Goal: Information Seeking & Learning: Stay updated

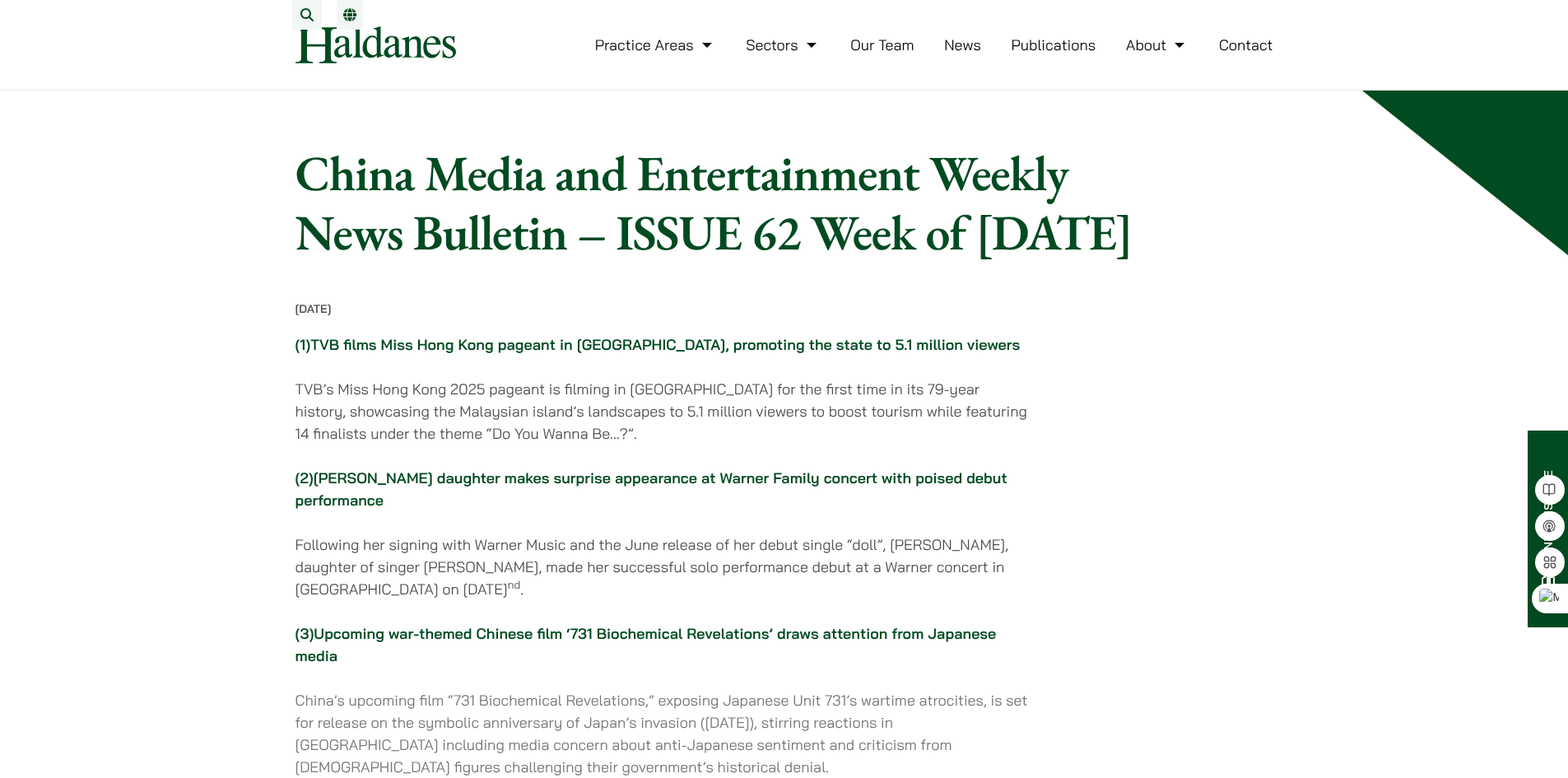
click at [971, 54] on link "News" at bounding box center [962, 45] width 37 height 19
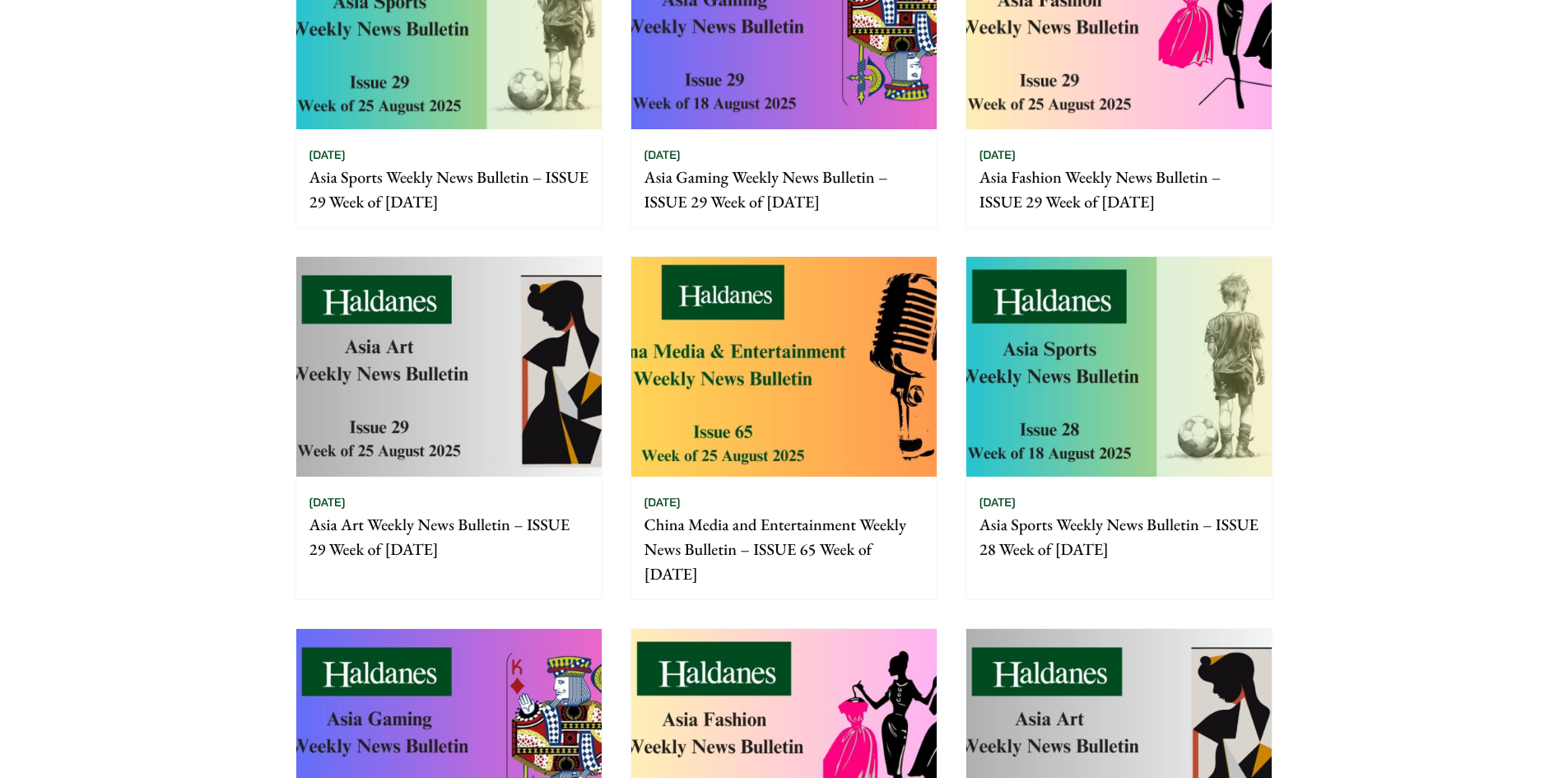
scroll to position [412, 0]
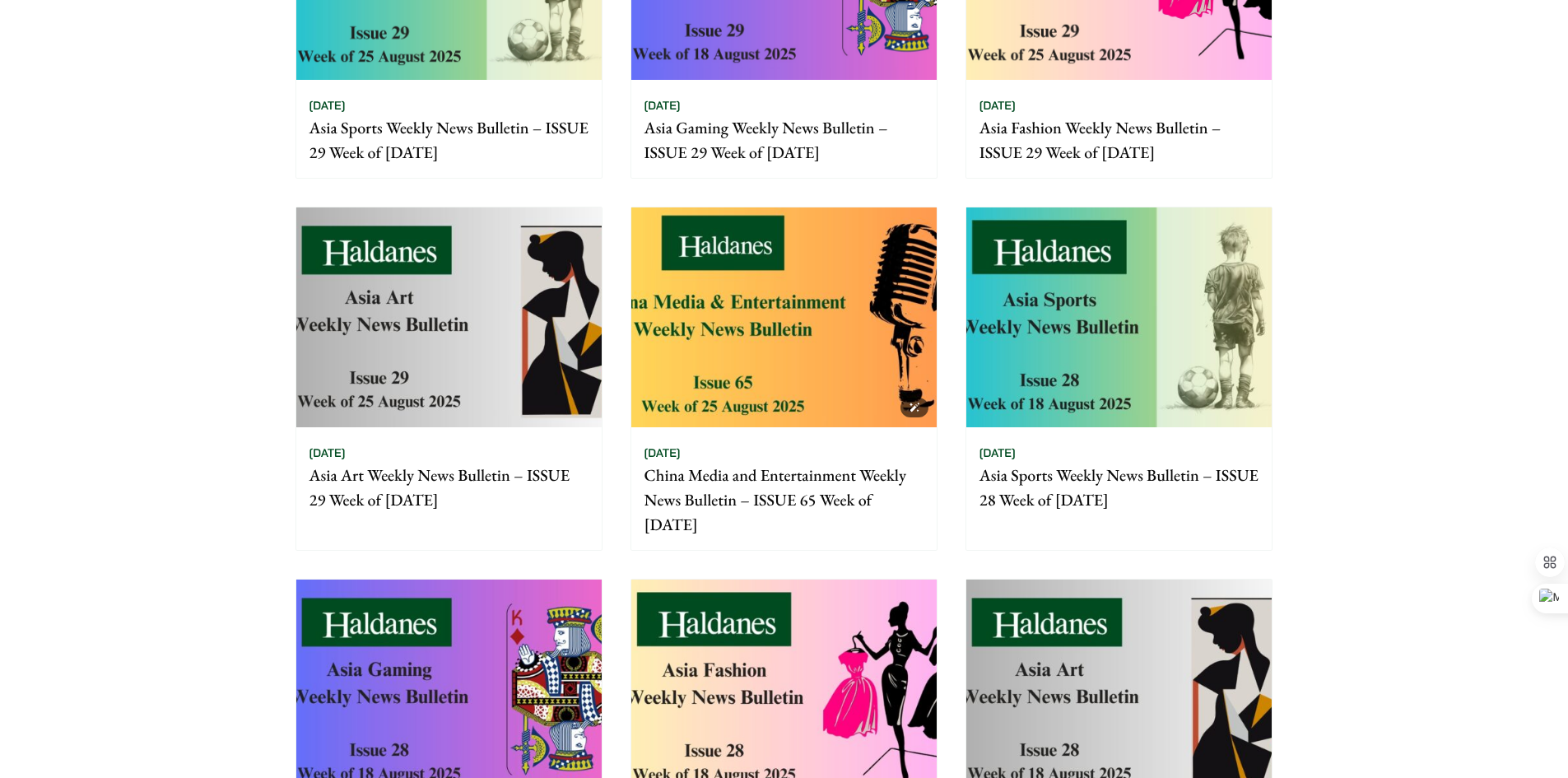
click at [833, 331] on img at bounding box center [784, 318] width 306 height 220
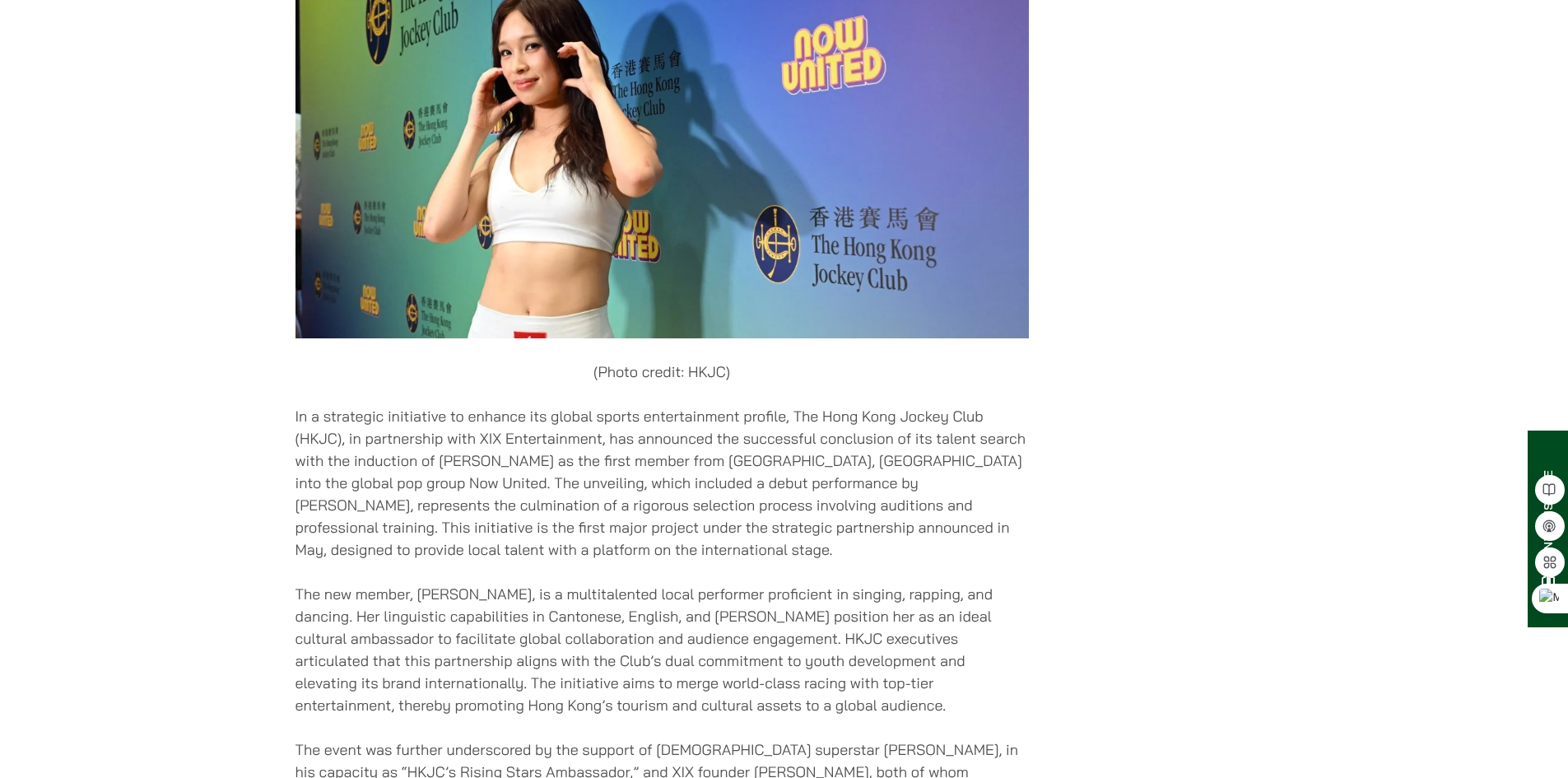
scroll to position [15881, 0]
